Goal: Task Accomplishment & Management: Manage account settings

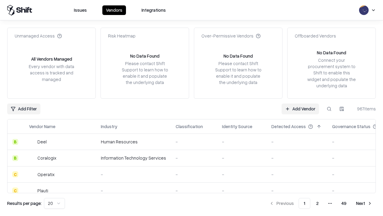
click at [300, 108] on link "Add Vendor" at bounding box center [300, 108] width 37 height 11
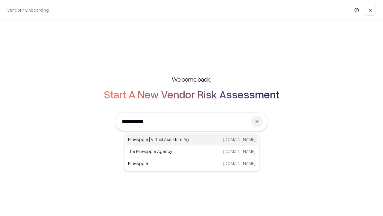
click at [192, 139] on div "Pineapple | Virtual Assistant Agency [DOMAIN_NAME]" at bounding box center [192, 139] width 132 height 12
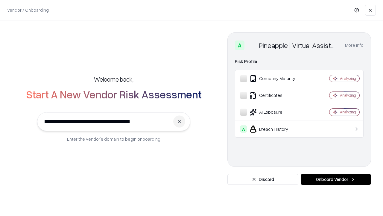
type input "**********"
click at [336, 179] on button "Onboard Vendor" at bounding box center [336, 179] width 70 height 11
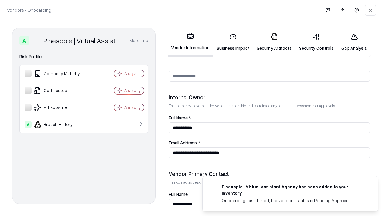
scroll to position [310, 0]
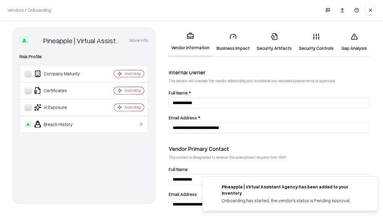
click at [233, 42] on link "Business Impact" at bounding box center [233, 42] width 40 height 28
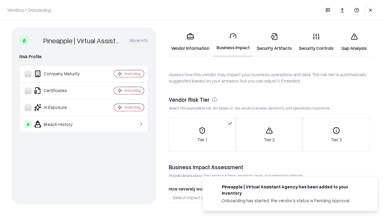
click at [274, 42] on link "Security Artifacts" at bounding box center [274, 42] width 42 height 28
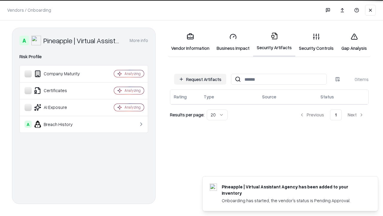
click at [200, 79] on button "Request Artifacts" at bounding box center [200, 79] width 52 height 11
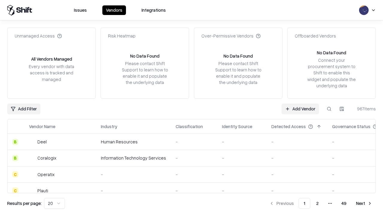
click at [300, 108] on link "Add Vendor" at bounding box center [300, 108] width 37 height 11
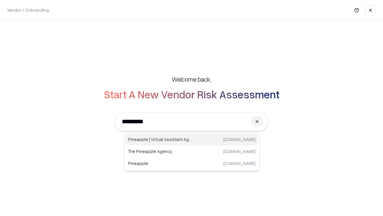
click at [192, 139] on div "Pineapple | Virtual Assistant Agency [DOMAIN_NAME]" at bounding box center [192, 139] width 132 height 12
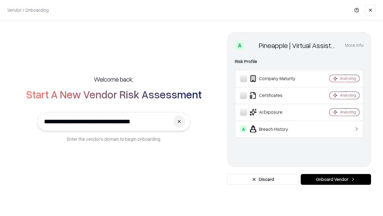
type input "**********"
click at [336, 179] on button "Onboard Vendor" at bounding box center [336, 179] width 70 height 11
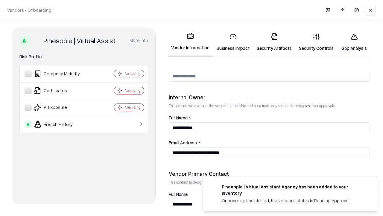
scroll to position [310, 0]
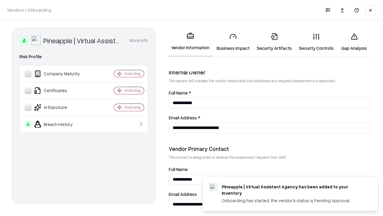
click at [354, 42] on link "Gap Analysis" at bounding box center [354, 42] width 34 height 28
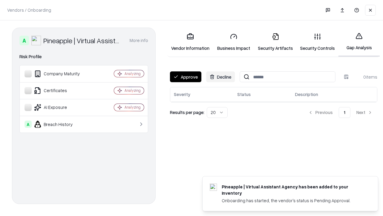
click at [186, 77] on button "Approve" at bounding box center [185, 76] width 31 height 11
